Goal: Navigation & Orientation: Understand site structure

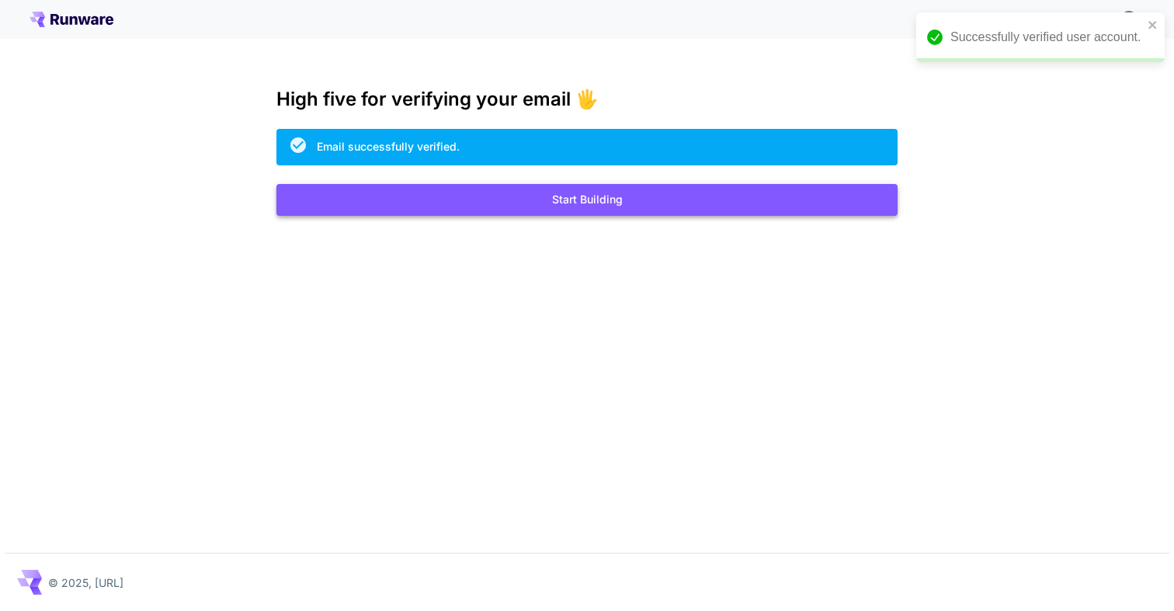
click at [549, 205] on button "Start Building" at bounding box center [586, 200] width 621 height 32
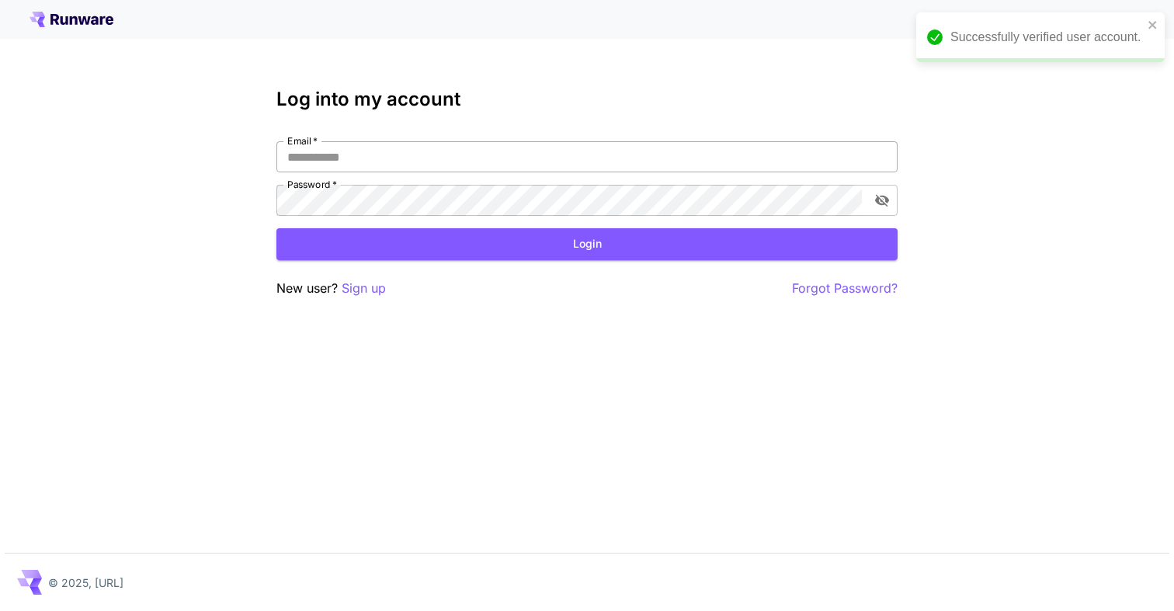
click at [446, 158] on input "Email   *" at bounding box center [586, 156] width 621 height 31
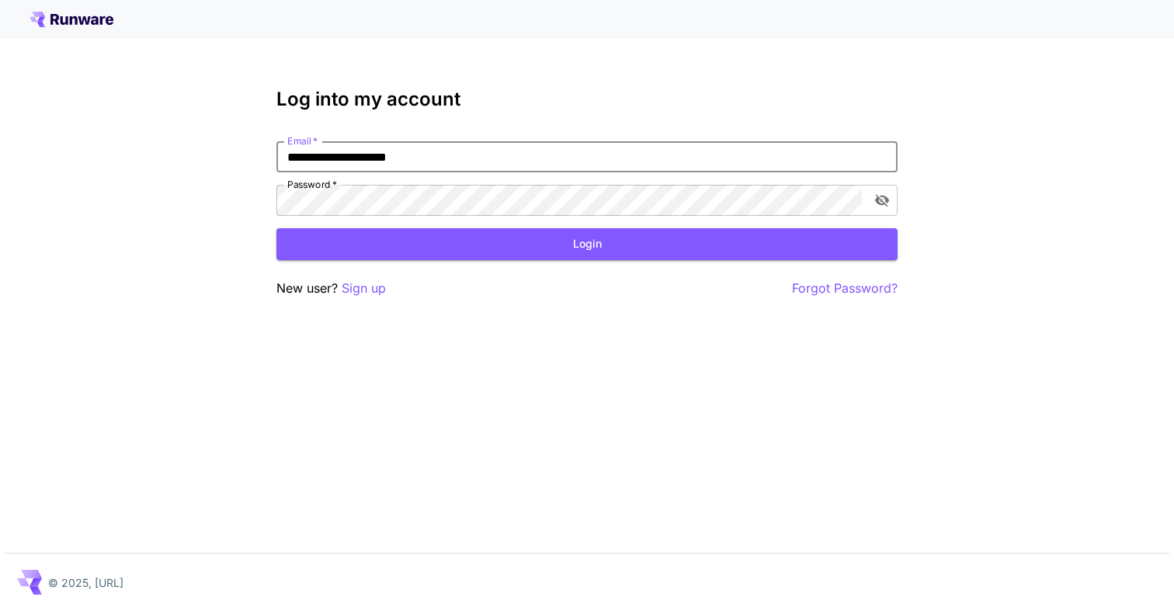
type input "**********"
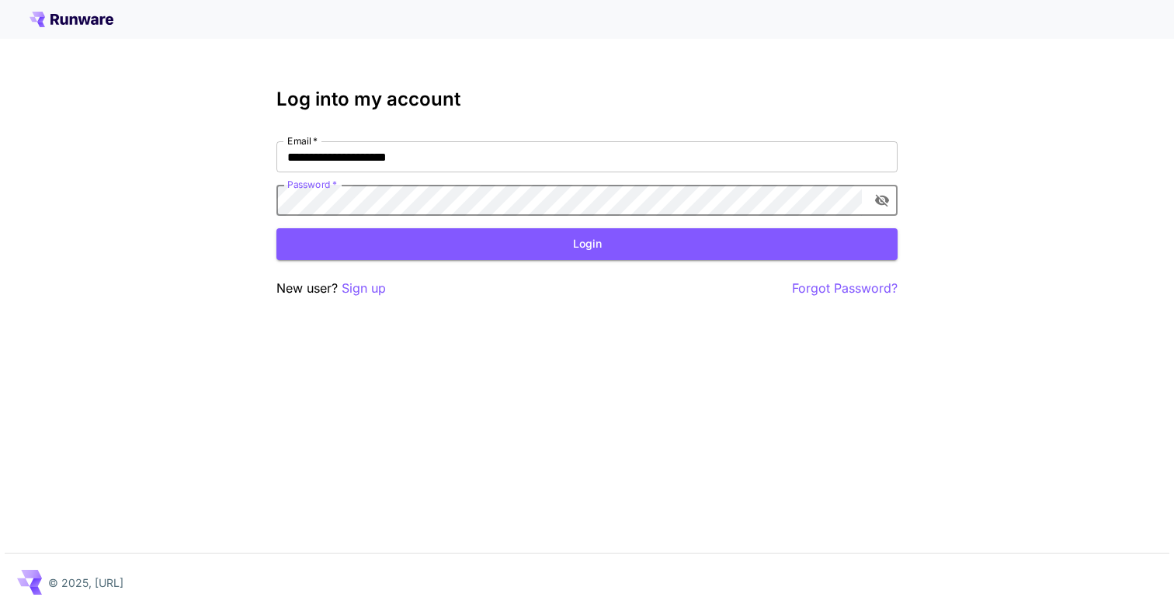
click button "Login" at bounding box center [586, 244] width 621 height 32
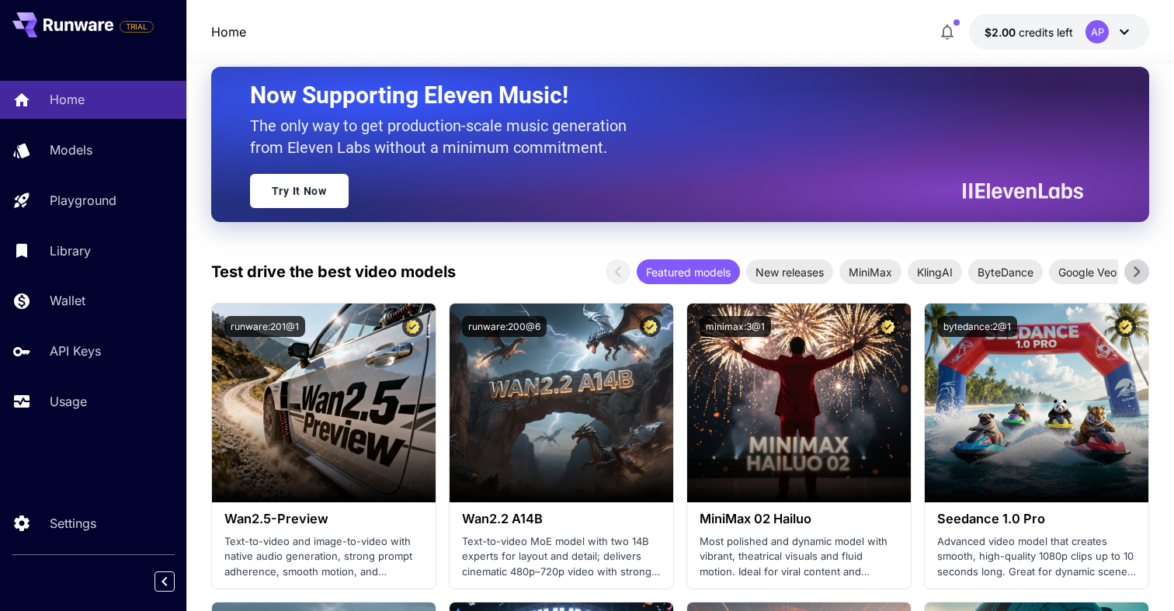
scroll to position [300, 0]
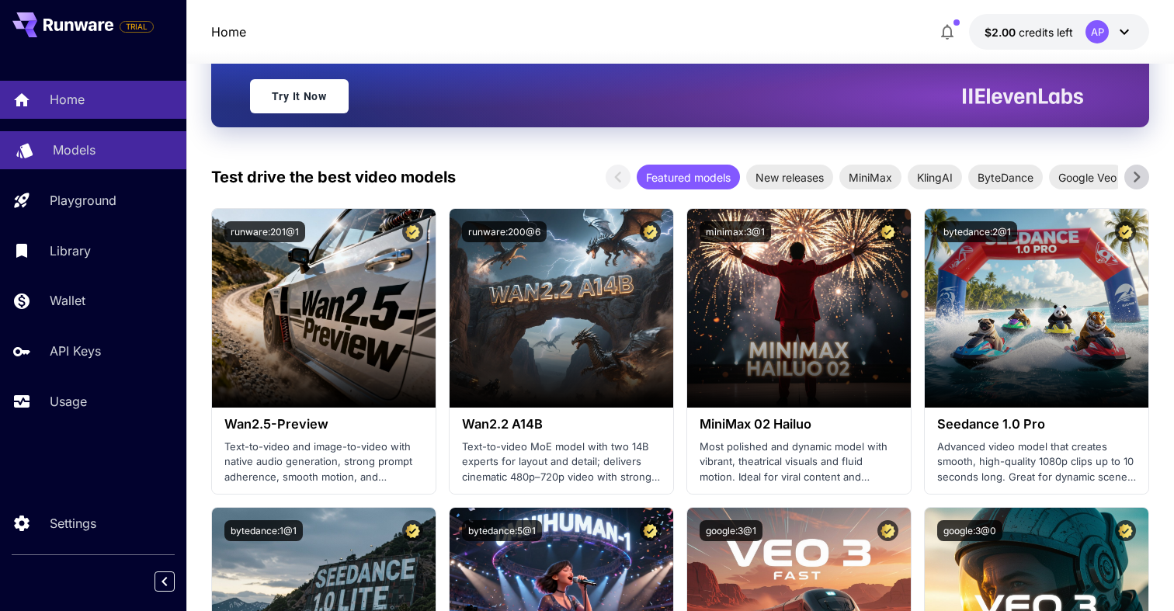
click at [119, 146] on div "Models" at bounding box center [113, 150] width 121 height 19
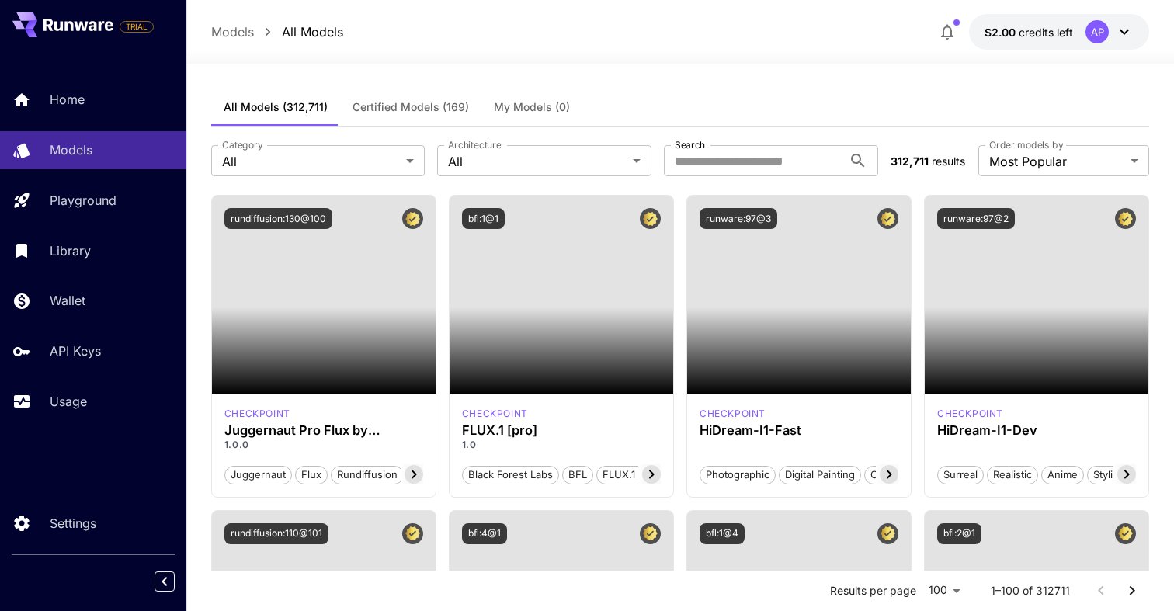
click at [1114, 38] on div "AP" at bounding box center [1110, 31] width 48 height 23
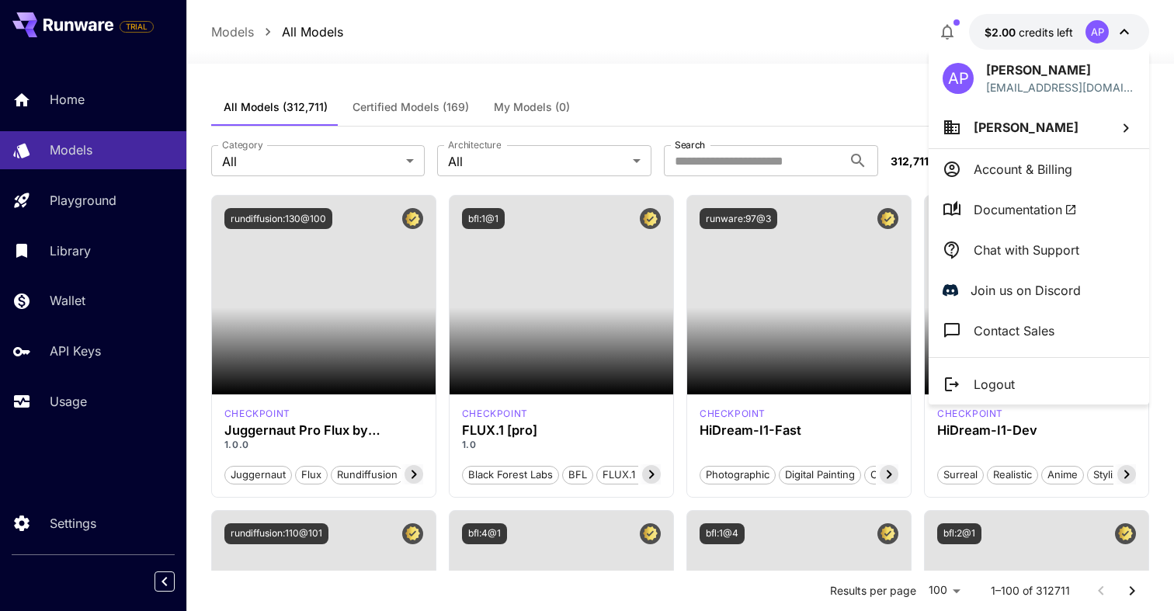
click at [1114, 38] on div at bounding box center [587, 305] width 1174 height 611
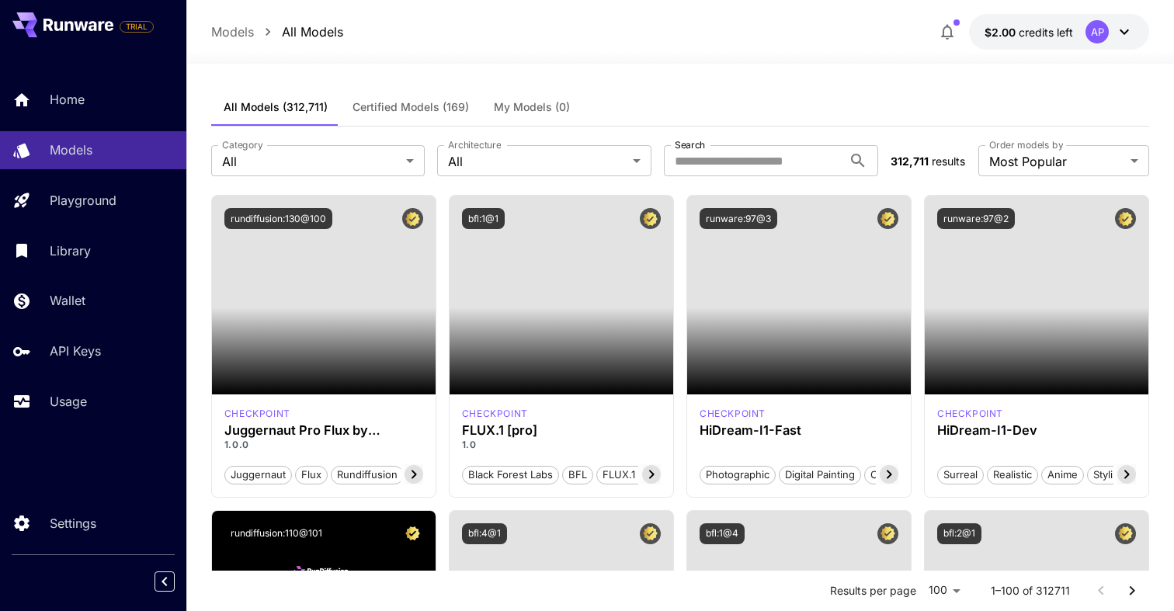
click at [430, 103] on span "Certified Models (169)" at bounding box center [411, 107] width 116 height 14
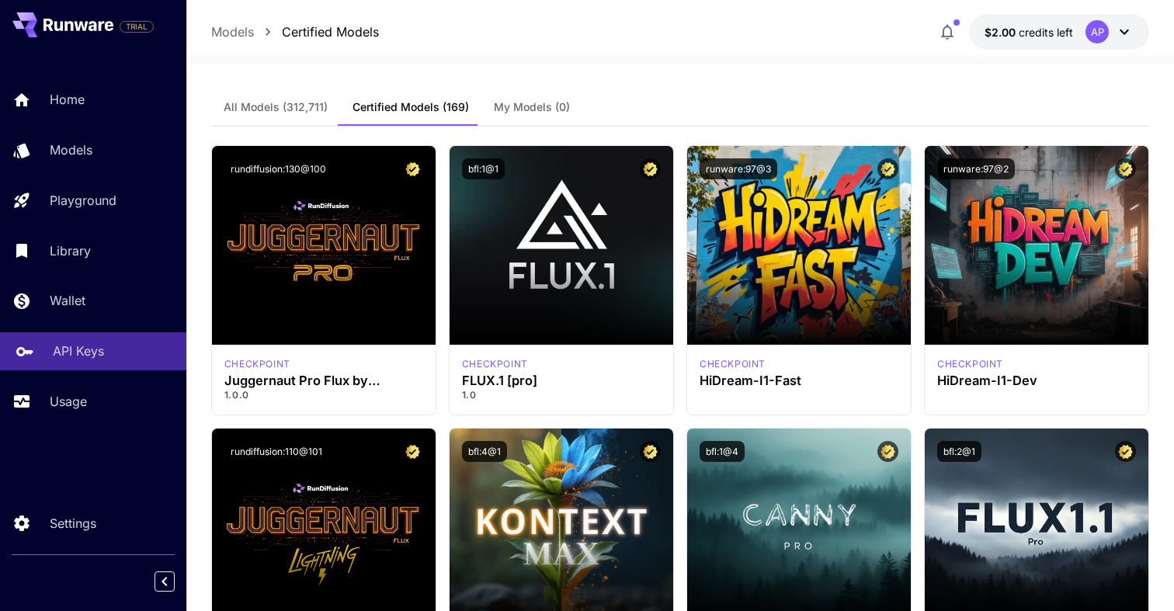
click at [89, 354] on p "API Keys" at bounding box center [78, 351] width 51 height 19
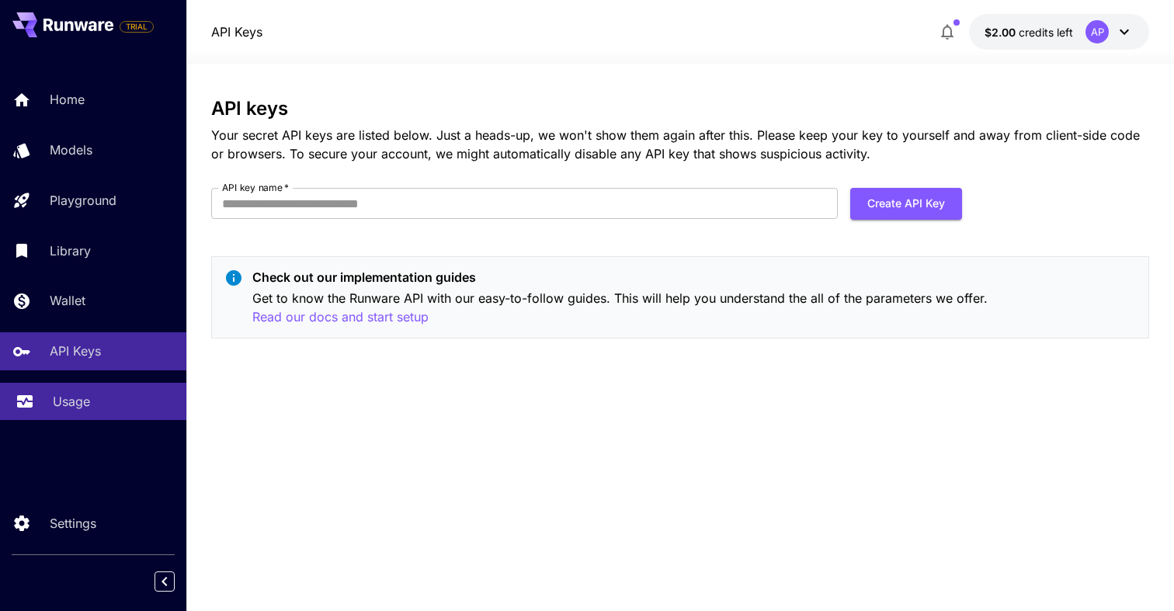
click at [77, 405] on p "Usage" at bounding box center [71, 401] width 37 height 19
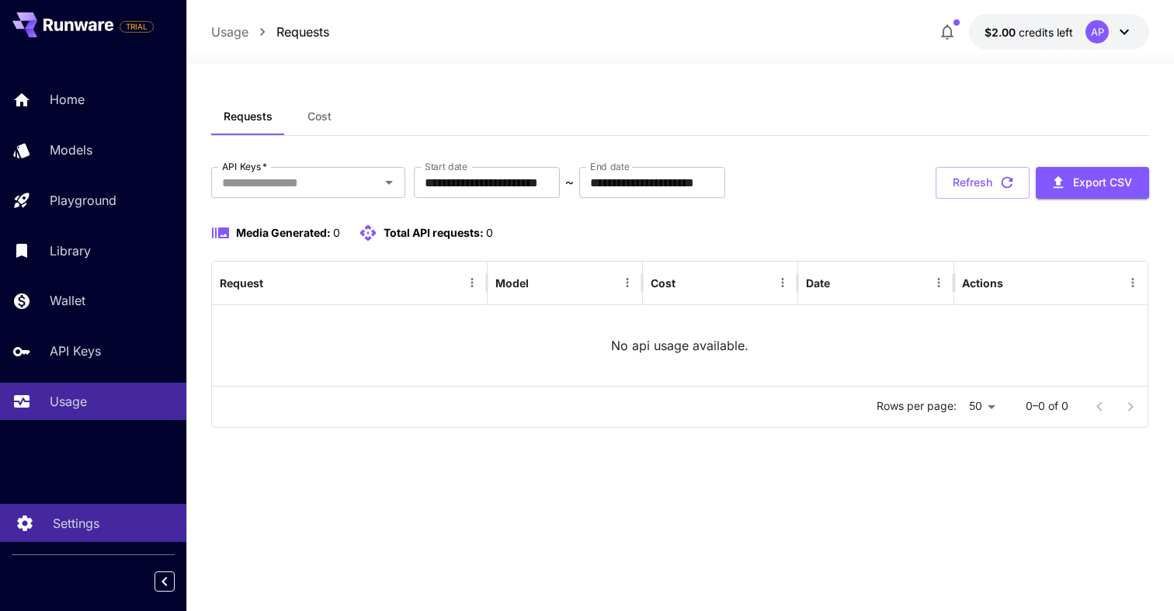
click at [110, 524] on div "Settings" at bounding box center [113, 523] width 121 height 19
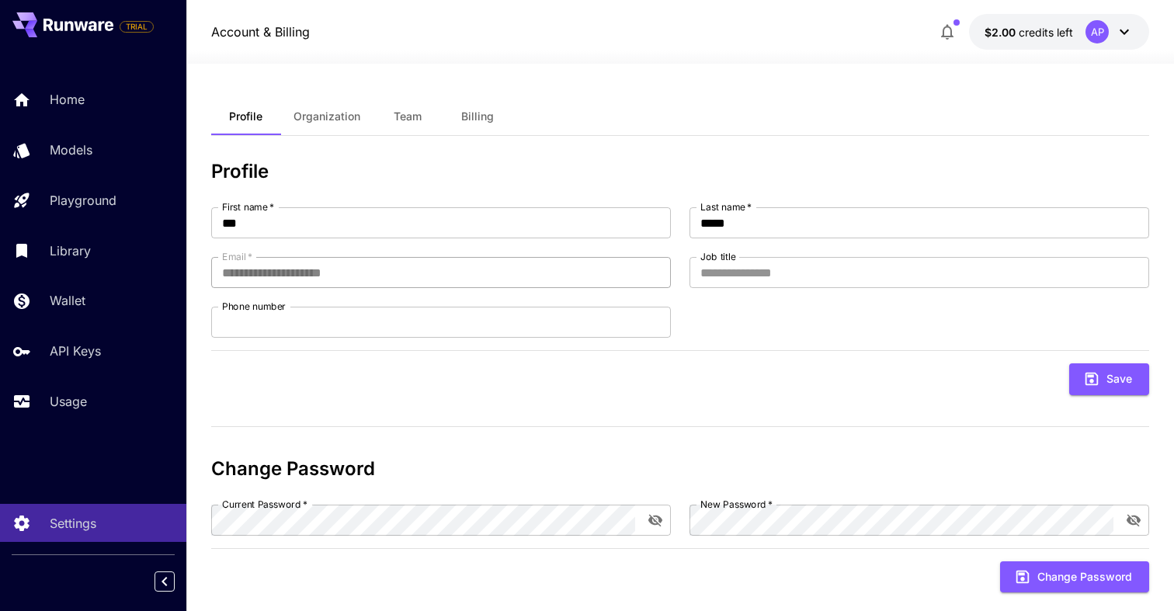
scroll to position [28, 0]
